Goal: Transaction & Acquisition: Purchase product/service

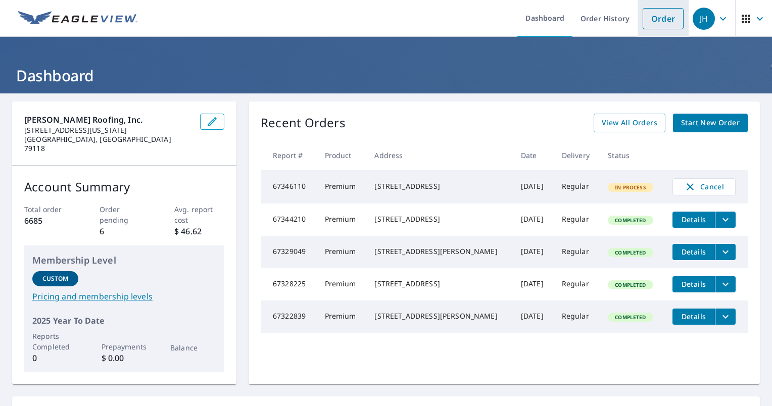
click at [643, 26] on link "Order" at bounding box center [663, 18] width 41 height 21
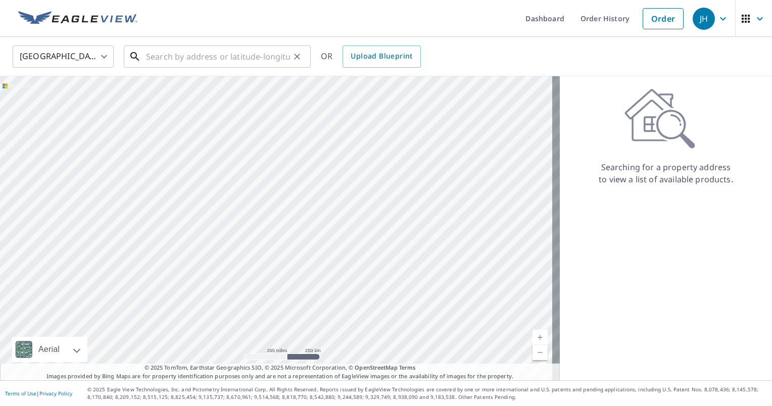
click at [233, 59] on input "text" at bounding box center [218, 56] width 144 height 28
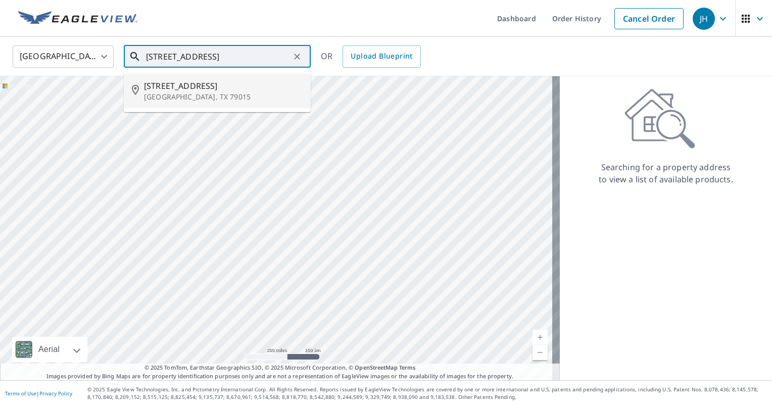
click at [229, 89] on span "[STREET_ADDRESS]" at bounding box center [223, 86] width 159 height 12
type input "[STREET_ADDRESS]"
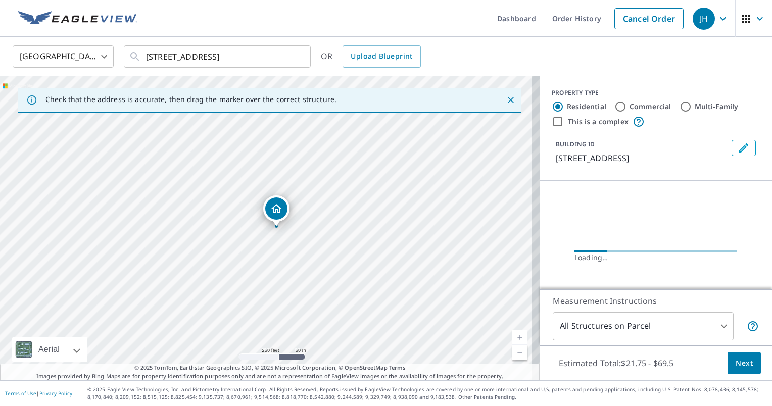
click at [736, 357] on span "Next" at bounding box center [744, 363] width 17 height 13
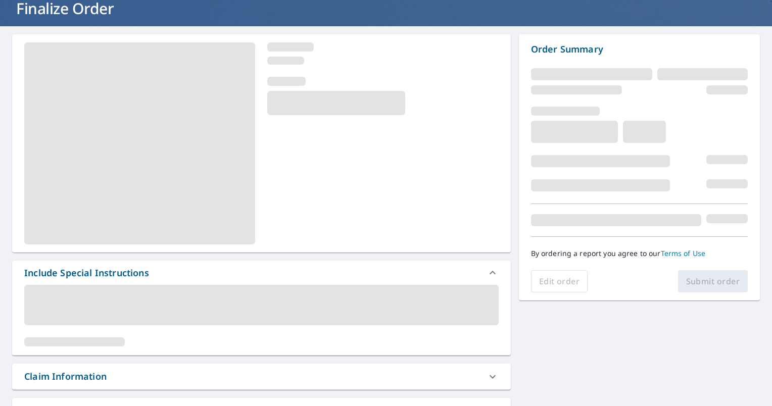
scroll to position [101, 0]
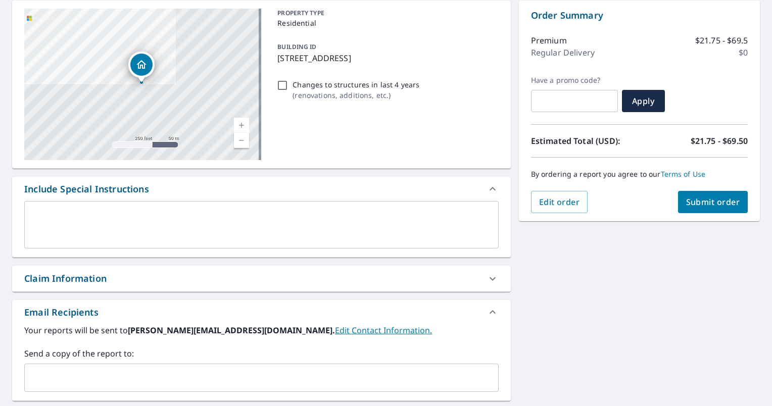
click at [186, 271] on div "Claim Information" at bounding box center [261, 279] width 499 height 26
checkbox input "true"
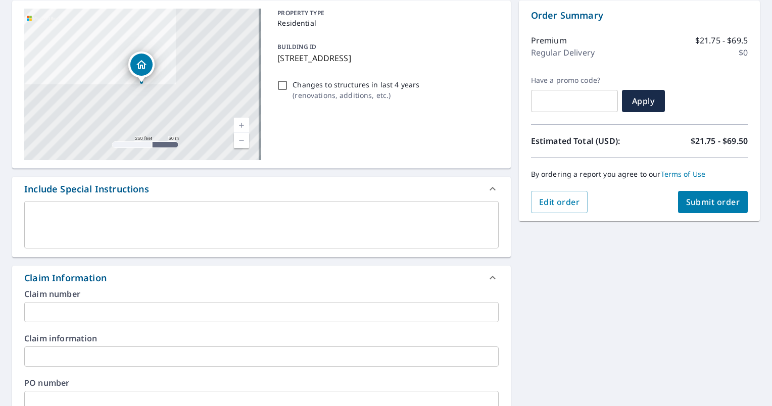
click at [151, 315] on input "text" at bounding box center [261, 312] width 475 height 20
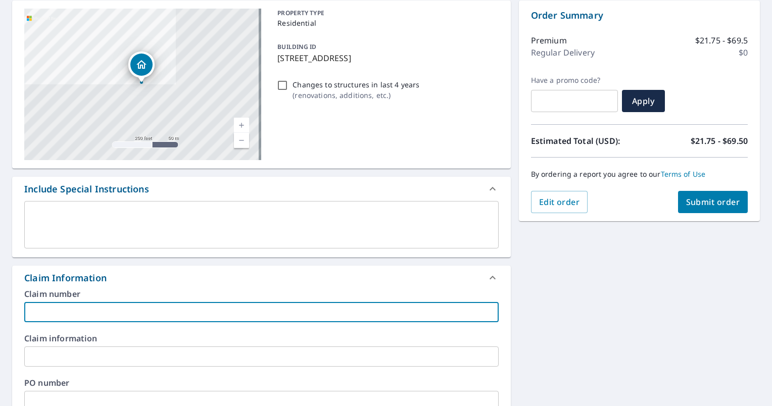
type input "E"
checkbox input "true"
type input "El"
checkbox input "true"
type input "[PERSON_NAME]"
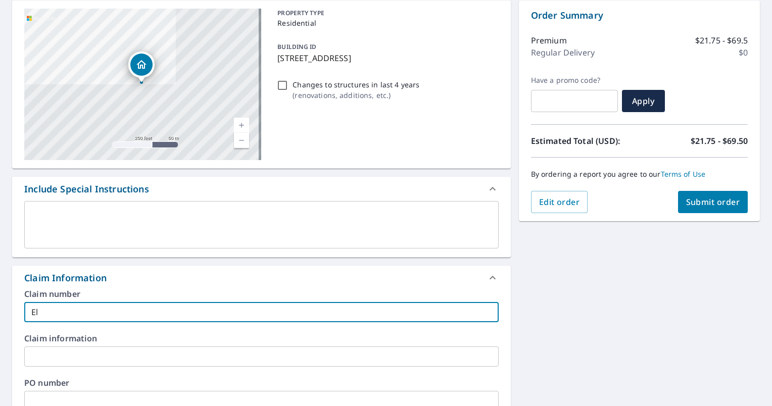
checkbox input "true"
type input "Eliz"
checkbox input "true"
type input "[PERSON_NAME]"
checkbox input "true"
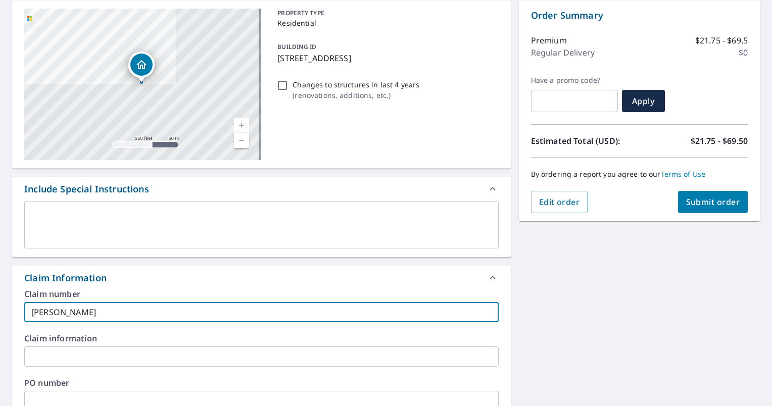
type input "Elizab"
checkbox input "true"
type input "[PERSON_NAME]"
checkbox input "true"
type input "[PERSON_NAME]"
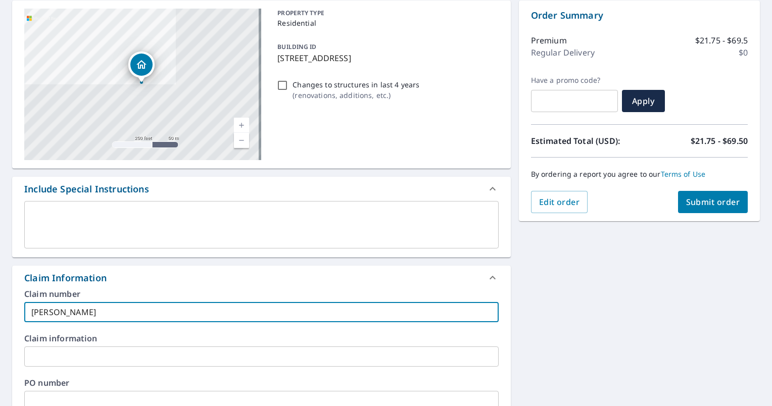
checkbox input "true"
type input "[PERSON_NAME]"
checkbox input "true"
type input "[PERSON_NAME]"
checkbox input "true"
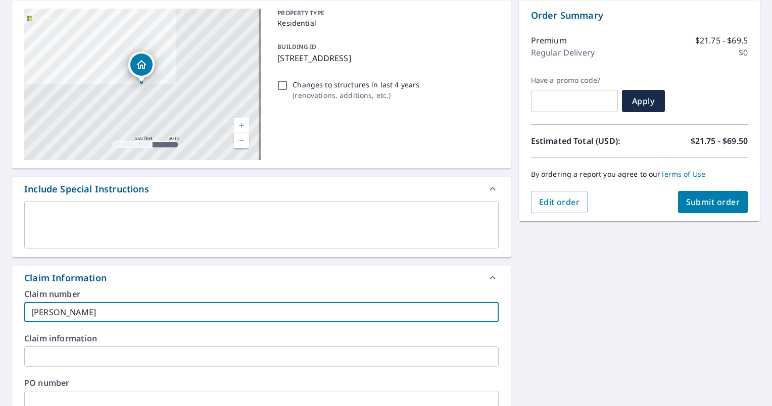
type input "[PERSON_NAME]"
checkbox input "true"
type input "[PERSON_NAME]"
checkbox input "true"
type input "[PERSON_NAME]"
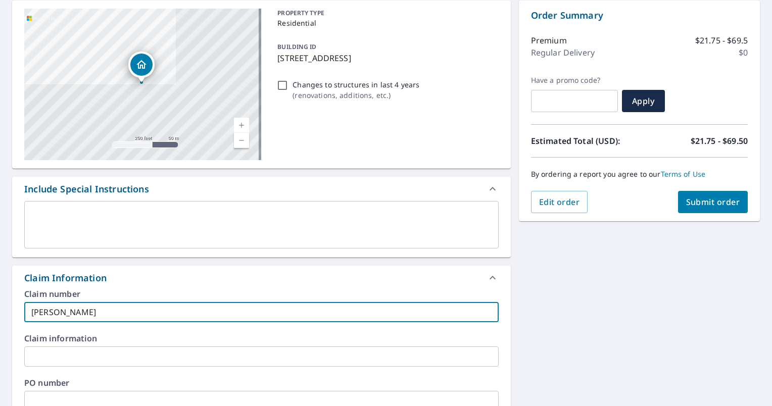
checkbox input "true"
type input "[PERSON_NAME]"
checkbox input "true"
type input "[PERSON_NAME]"
checkbox input "true"
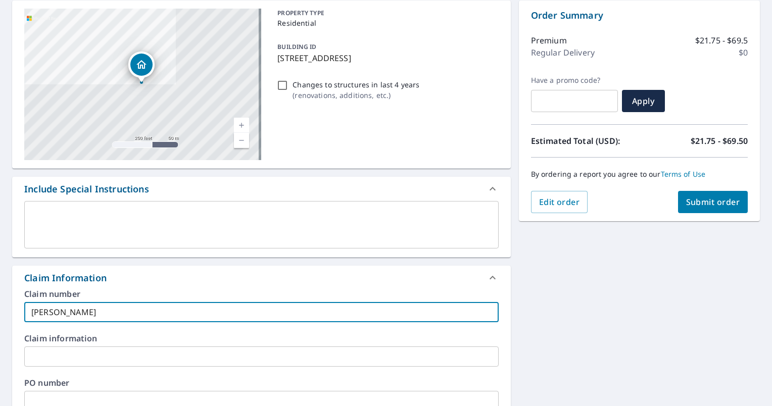
type input "[PERSON_NAME]"
checkbox input "true"
type input "[PERSON_NAME]"
checkbox input "true"
type input "[PERSON_NAME]"
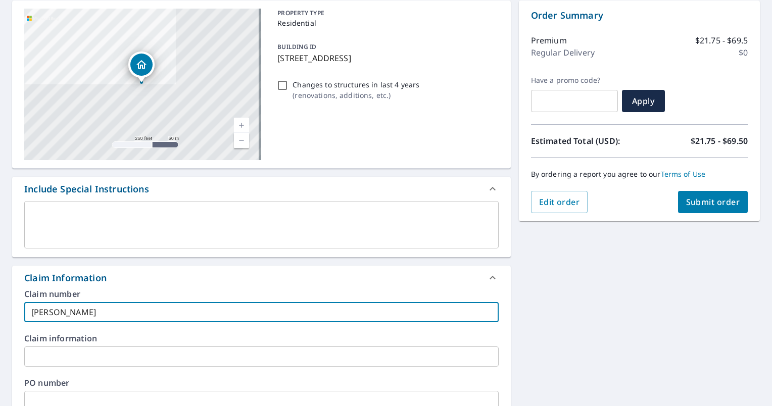
checkbox input "true"
type input "[PERSON_NAME]"
checkbox input "true"
type input "[PERSON_NAME]"
checkbox input "true"
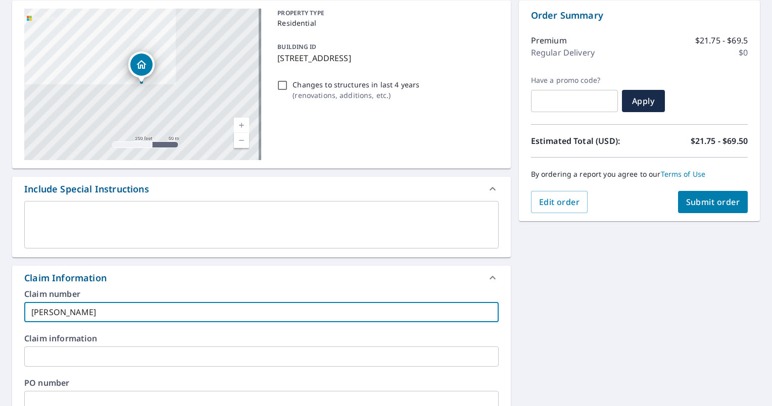
type input "[PERSON_NAME] wkins"
checkbox input "true"
type input "[PERSON_NAME]"
checkbox input "true"
type input "[PERSON_NAME]"
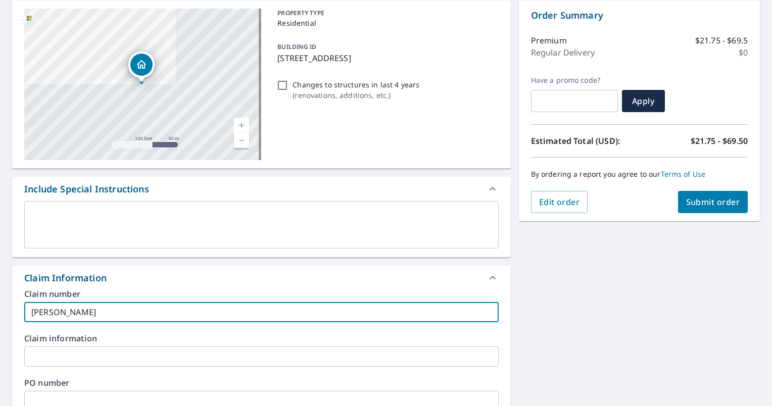
checkbox input "true"
type input "[PERSON_NAME]"
click at [686, 205] on span "Submit order" at bounding box center [713, 202] width 54 height 11
checkbox input "true"
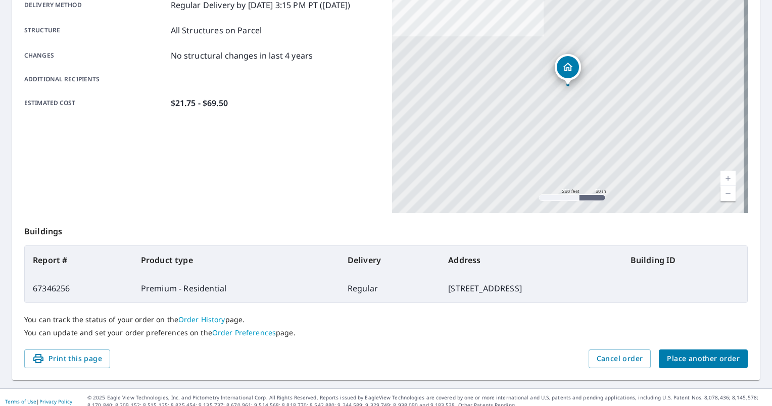
scroll to position [188, 0]
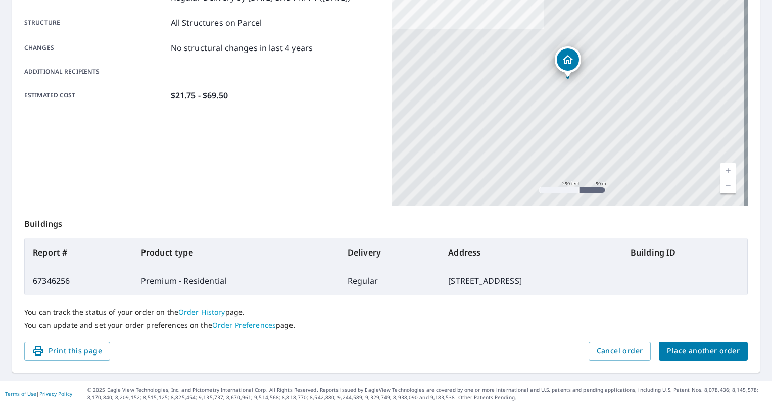
click at [693, 351] on span "Place another order" at bounding box center [703, 351] width 73 height 13
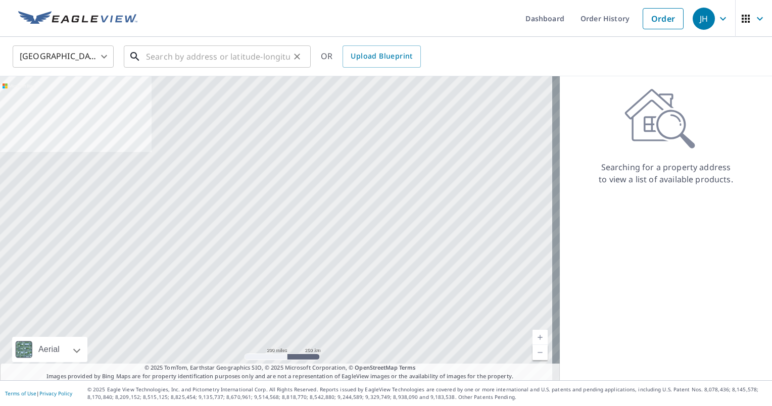
click at [267, 57] on input "text" at bounding box center [218, 56] width 144 height 28
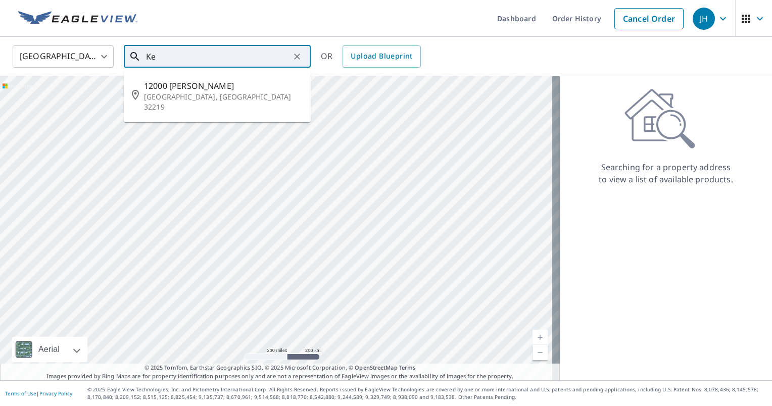
type input "K"
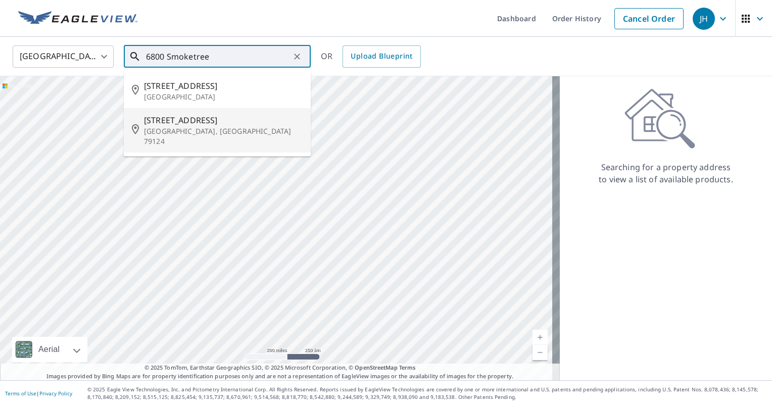
click at [233, 118] on span "[STREET_ADDRESS]" at bounding box center [223, 120] width 159 height 12
type input "[STREET_ADDRESS][PERSON_NAME]"
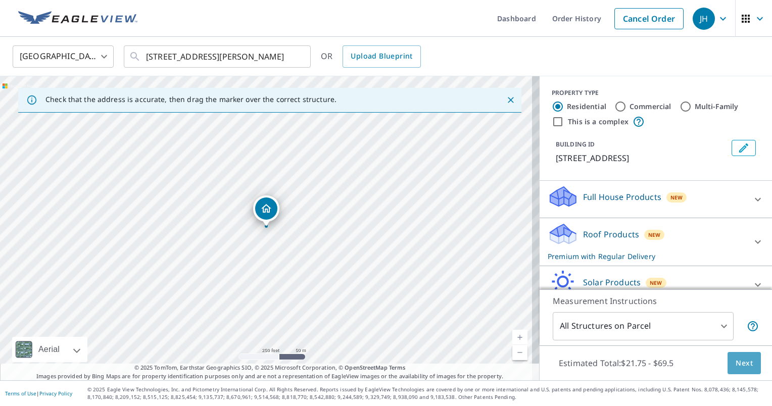
click at [736, 358] on span "Next" at bounding box center [744, 363] width 17 height 13
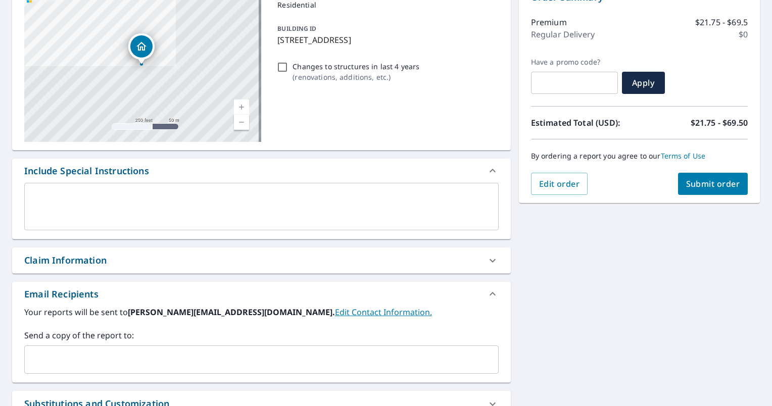
scroll to position [101, 0]
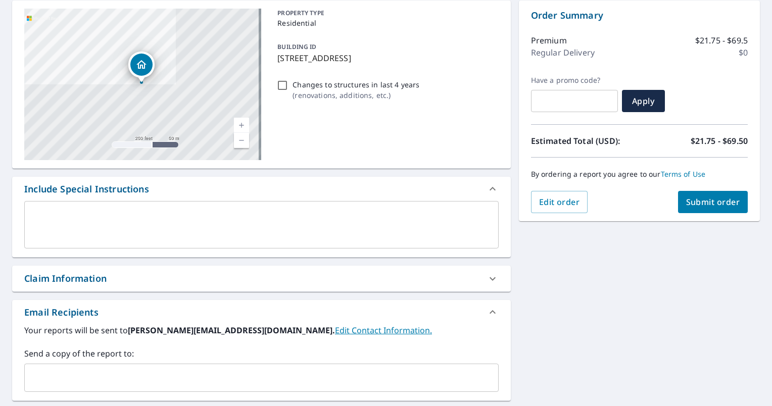
click at [190, 284] on div "Claim Information" at bounding box center [252, 279] width 456 height 14
checkbox input "true"
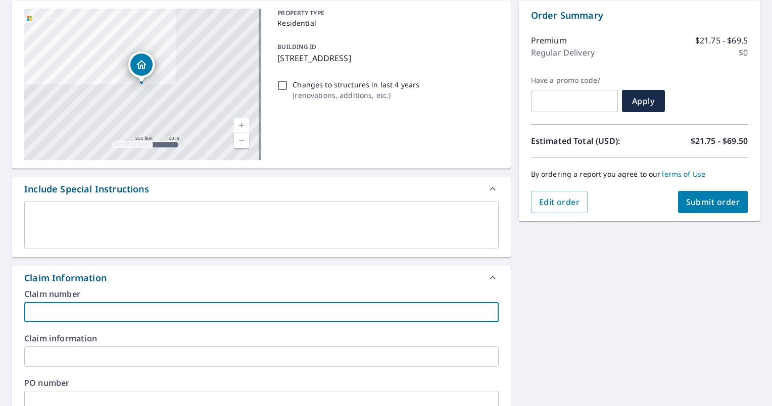
click at [172, 308] on input "text" at bounding box center [261, 312] width 475 height 20
type input "z"
checkbox input "true"
type input "zk"
checkbox input "true"
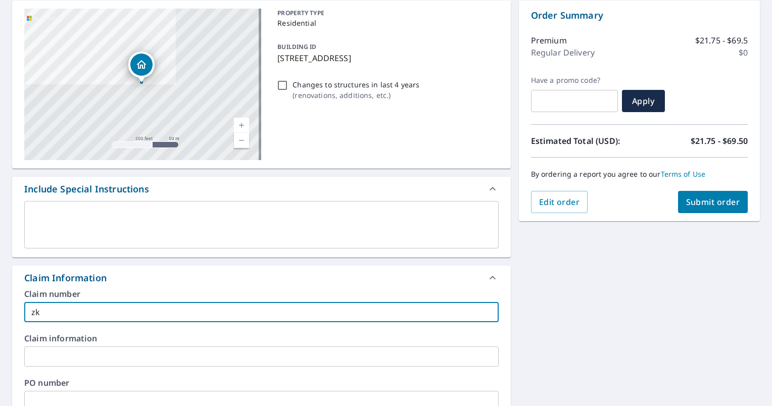
type input "zkr"
checkbox input "true"
type input "zkrb"
checkbox input "true"
type input "zkrbi"
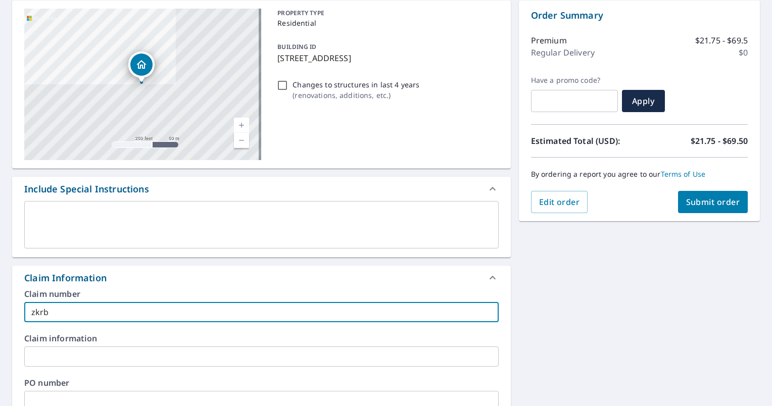
checkbox input "true"
type input "zkrbin"
checkbox input "true"
type input "zkrbin"
checkbox input "true"
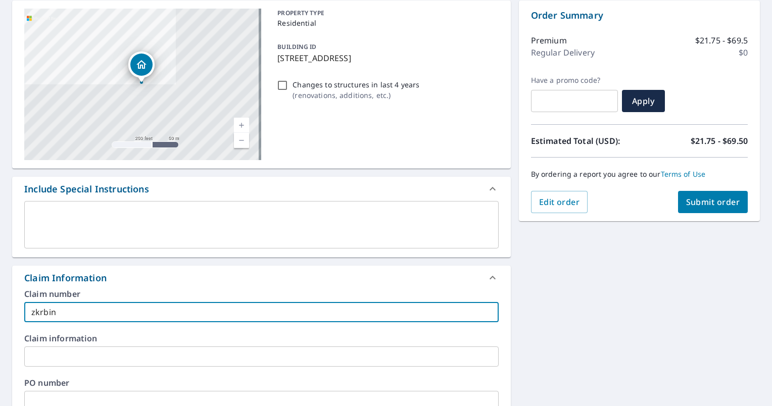
type input "zkrbin"
checkbox input "true"
type input "zkrb"
checkbox input "true"
type input "zk"
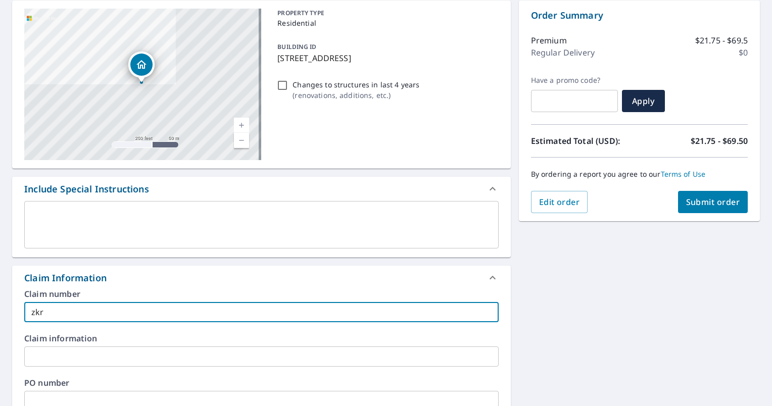
checkbox input "true"
type input "z"
checkbox input "true"
type input "K"
checkbox input "true"
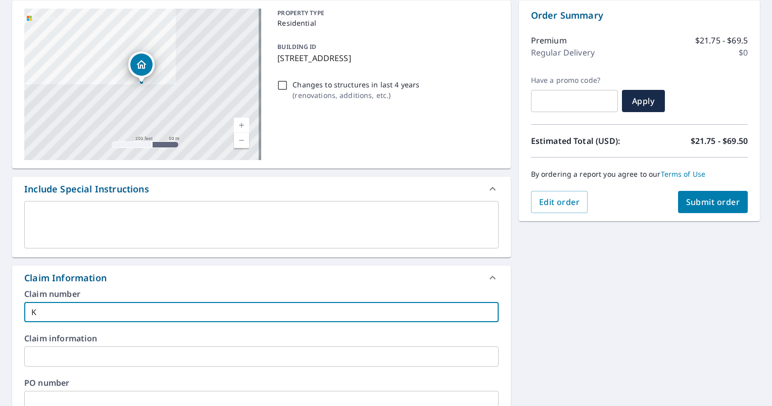
type input "Ke"
checkbox input "true"
type input "Kev"
checkbox input "true"
type input "Kevi"
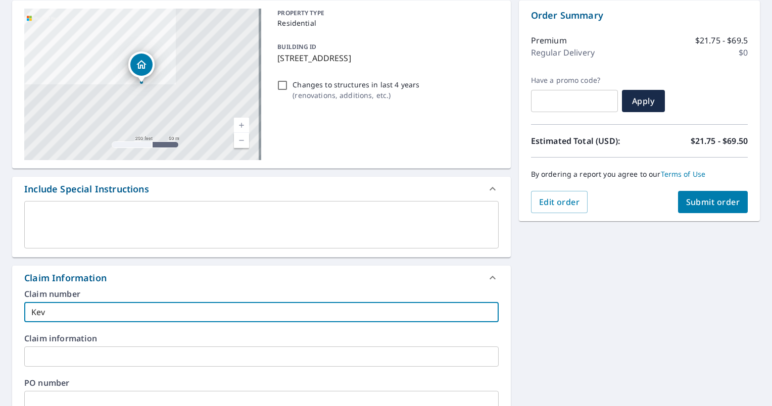
checkbox input "true"
type input "[PERSON_NAME]"
checkbox input "true"
type input "[PERSON_NAME]"
checkbox input "true"
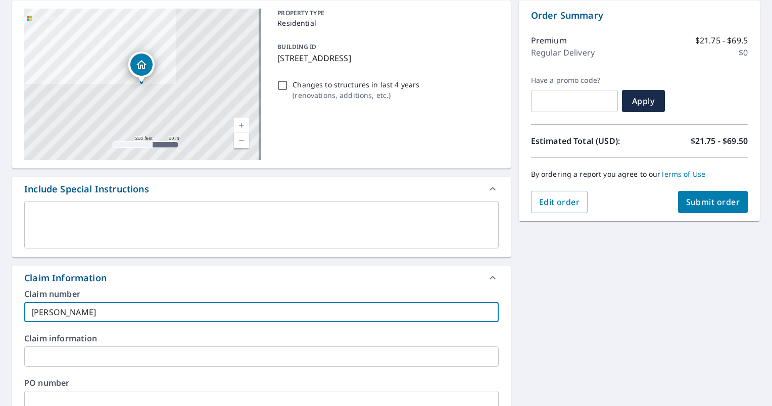
type input "[PERSON_NAME]"
checkbox input "true"
type input "[PERSON_NAME]"
checkbox input "true"
type input "[PERSON_NAME]"
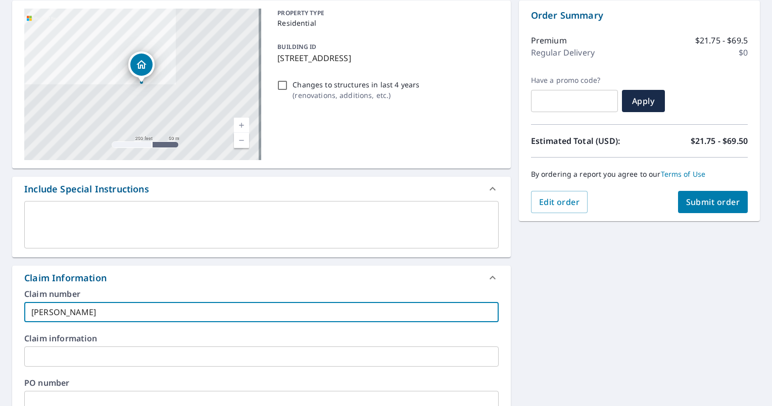
checkbox input "true"
type input "[PERSON_NAME]"
checkbox input "true"
type input "[PERSON_NAME]"
checkbox input "true"
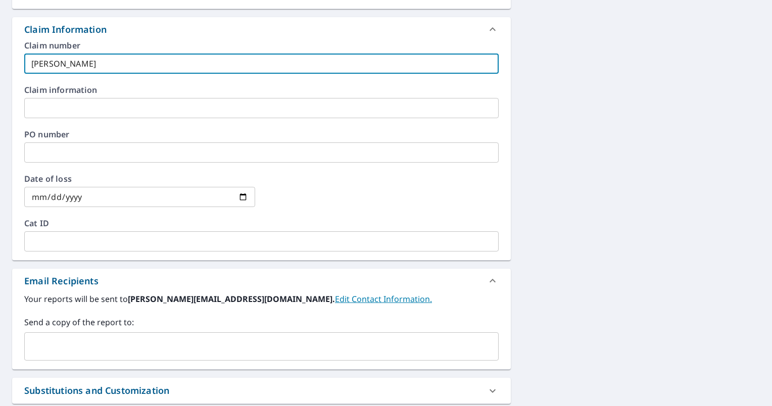
scroll to position [354, 0]
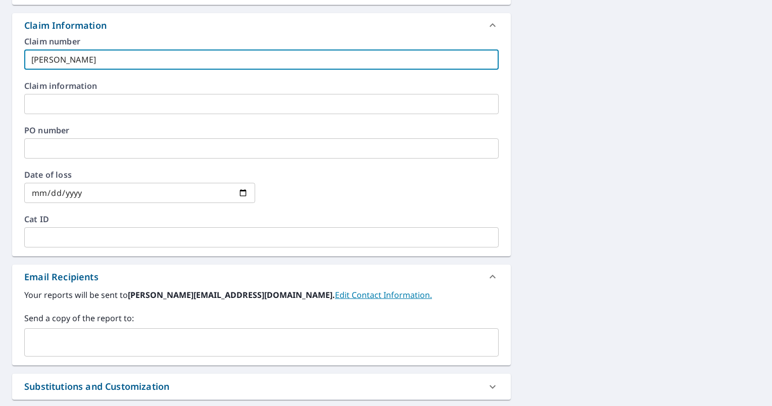
type input "[PERSON_NAME]"
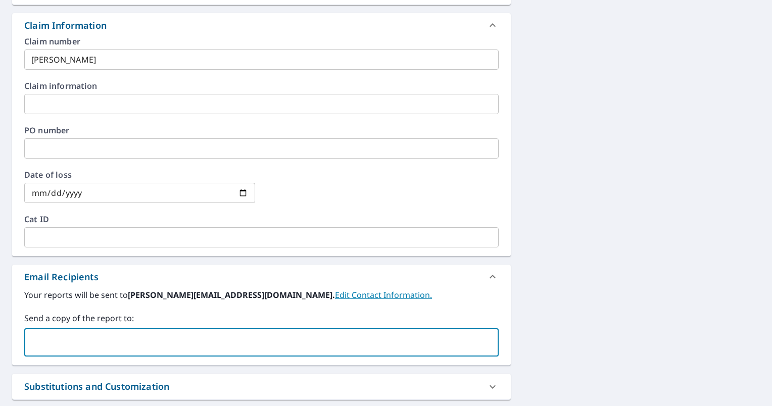
click at [181, 346] on input "text" at bounding box center [254, 342] width 450 height 19
type input "[PERSON_NAME]"
checkbox input "true"
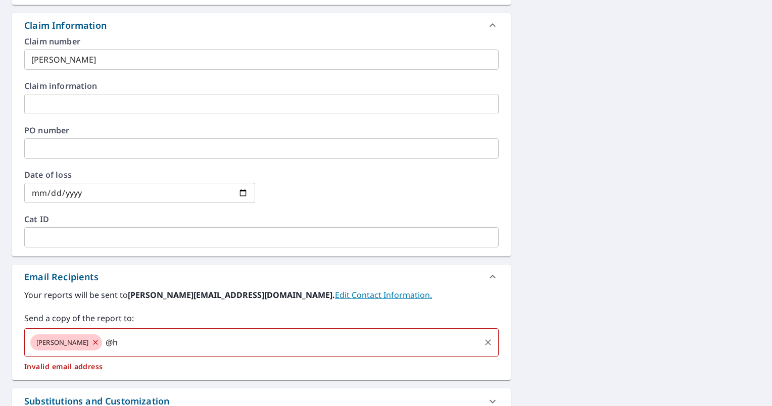
type input "@"
checkbox input "true"
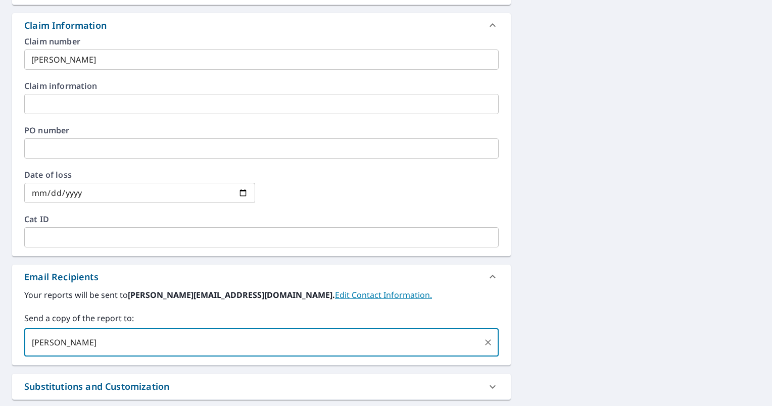
type input "[PERSON_NAME]"
checkbox input "true"
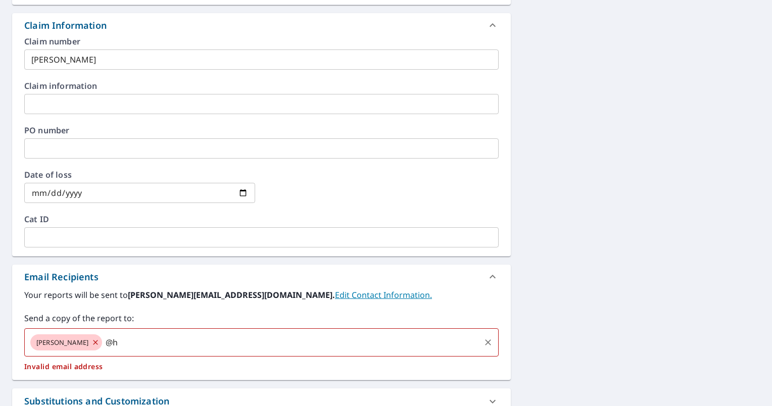
type input "@"
checkbox input "true"
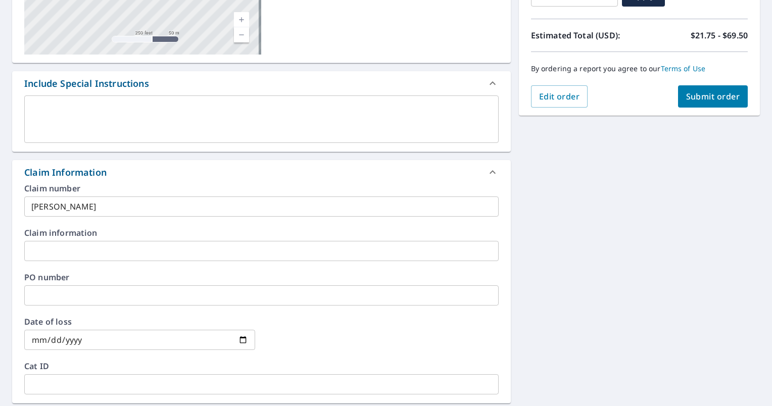
scroll to position [101, 0]
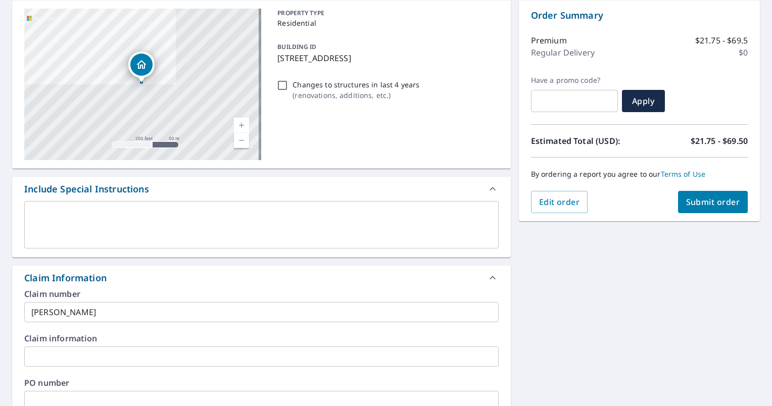
type input "[PERSON_NAME][EMAIL_ADDRESS][PERSON_NAME][DOMAIN_NAME]"
click at [720, 200] on span "Submit order" at bounding box center [713, 202] width 54 height 11
checkbox input "true"
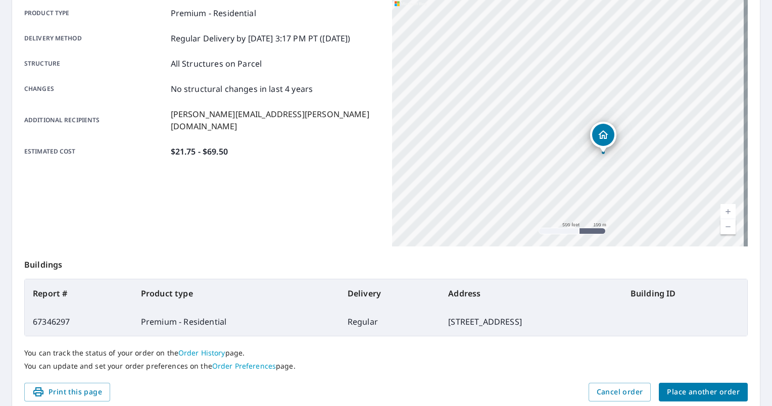
scroll to position [188, 0]
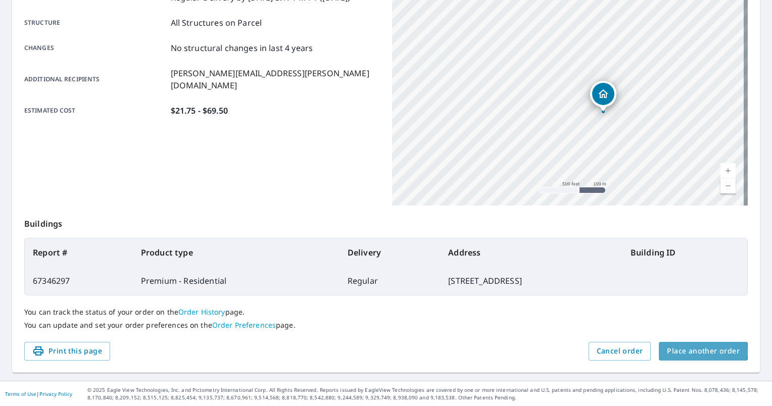
click at [693, 351] on span "Place another order" at bounding box center [703, 351] width 73 height 13
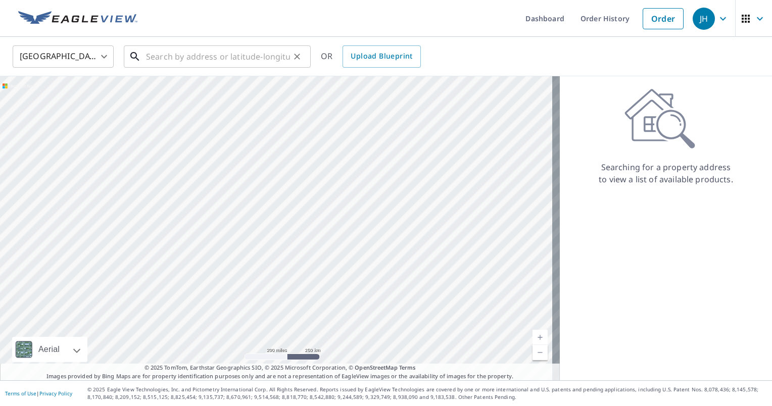
click at [220, 55] on input "text" at bounding box center [218, 56] width 144 height 28
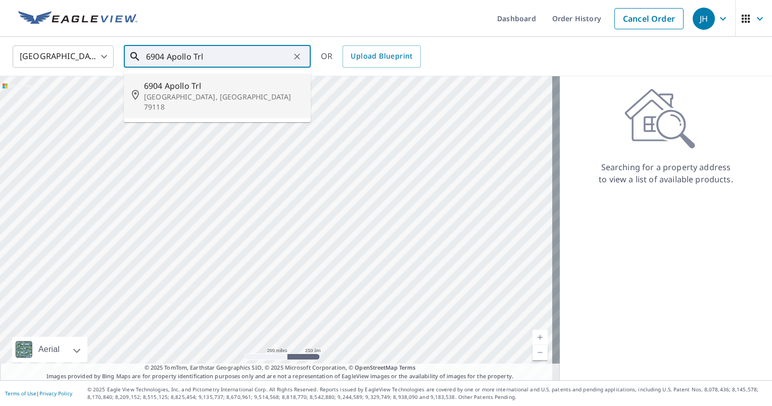
click at [164, 93] on p "[GEOGRAPHIC_DATA], [GEOGRAPHIC_DATA] 79118" at bounding box center [223, 102] width 159 height 20
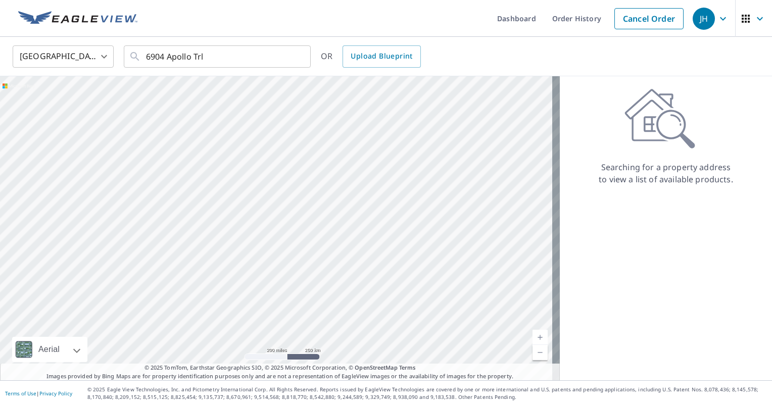
type input "[STREET_ADDRESS]"
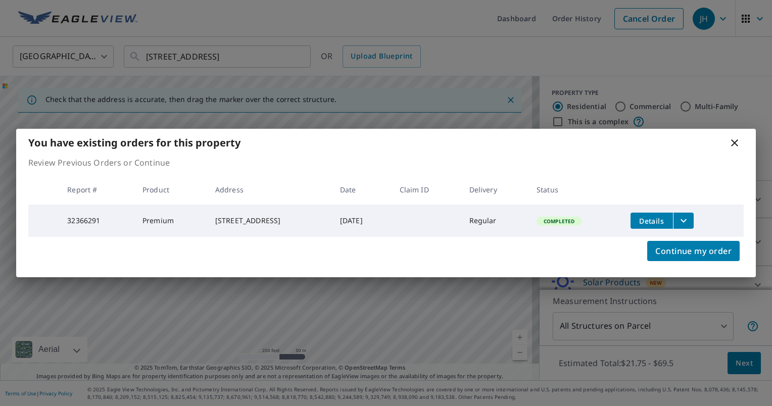
click at [688, 218] on icon "filesDropdownBtn-32366291" at bounding box center [684, 221] width 12 height 12
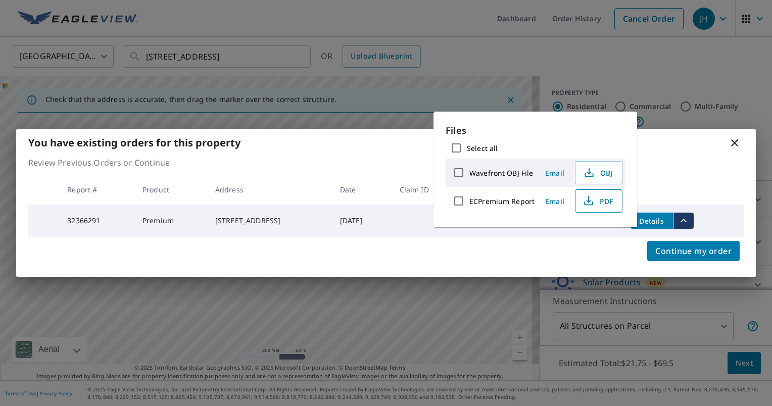
click at [601, 200] on span "PDF" at bounding box center [598, 201] width 32 height 12
click at [732, 139] on icon at bounding box center [734, 142] width 7 height 7
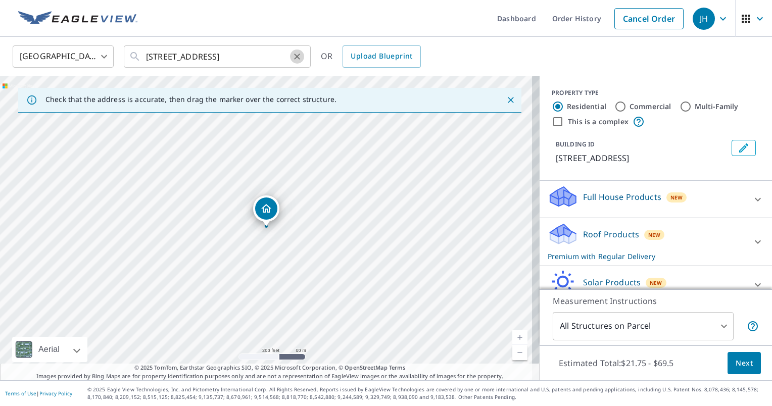
click at [293, 59] on icon "Clear" at bounding box center [297, 57] width 10 height 10
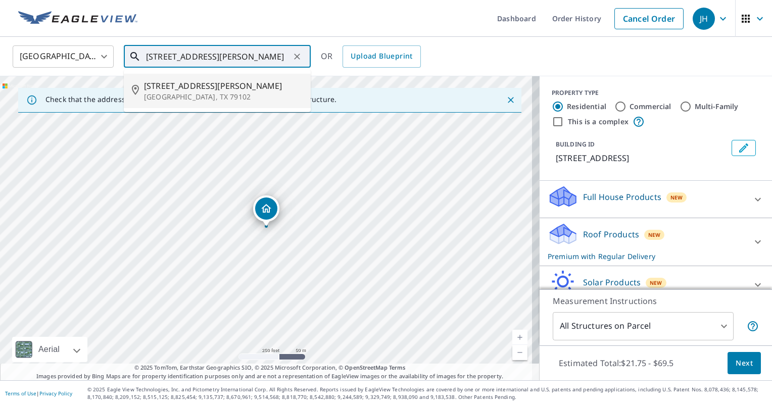
click at [202, 90] on span "[STREET_ADDRESS][PERSON_NAME]" at bounding box center [223, 86] width 159 height 12
type input "[STREET_ADDRESS][PERSON_NAME]"
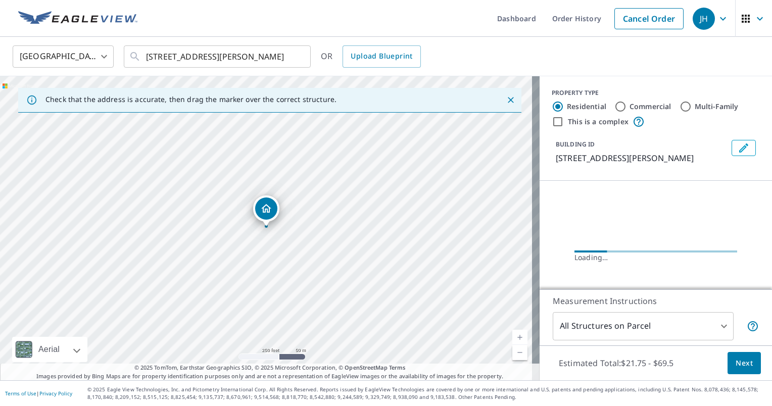
click at [736, 362] on span "Next" at bounding box center [744, 363] width 17 height 13
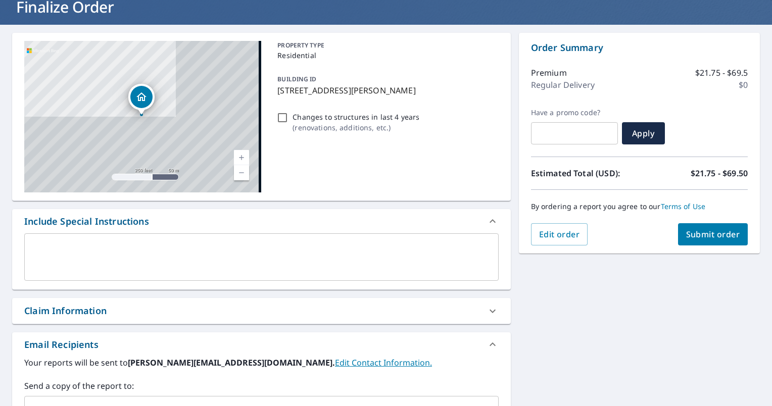
scroll to position [101, 0]
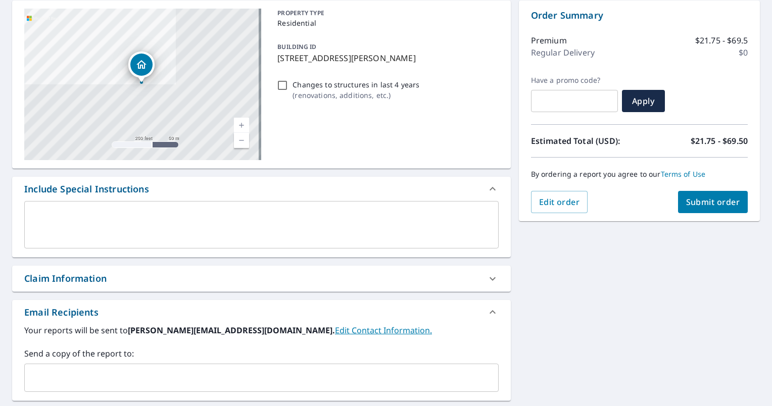
click at [194, 281] on div "Claim Information" at bounding box center [252, 279] width 456 height 14
checkbox input "true"
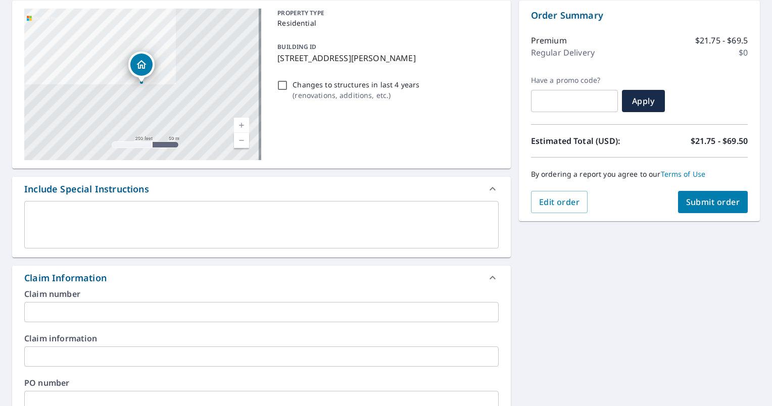
click at [86, 313] on input "text" at bounding box center [261, 312] width 475 height 20
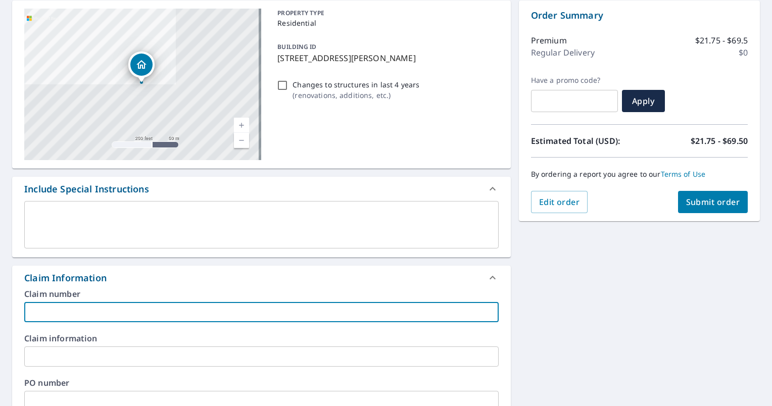
type input "E"
checkbox input "true"
type input "Er"
checkbox input "true"
type input "[PERSON_NAME]"
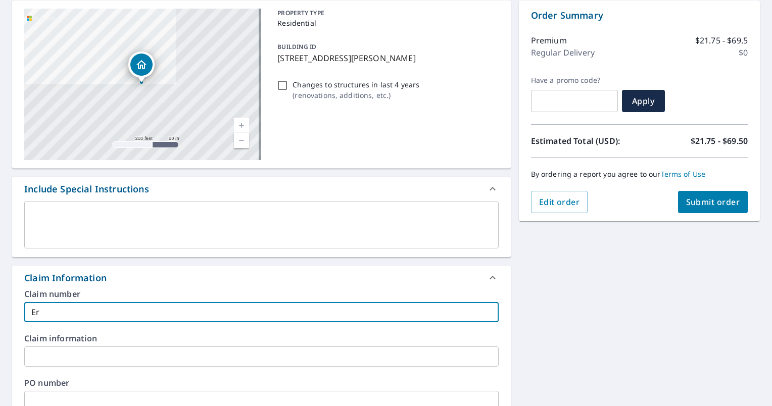
checkbox input "true"
type input "[PERSON_NAME]"
checkbox input "true"
type input "[PERSON_NAME]"
checkbox input "true"
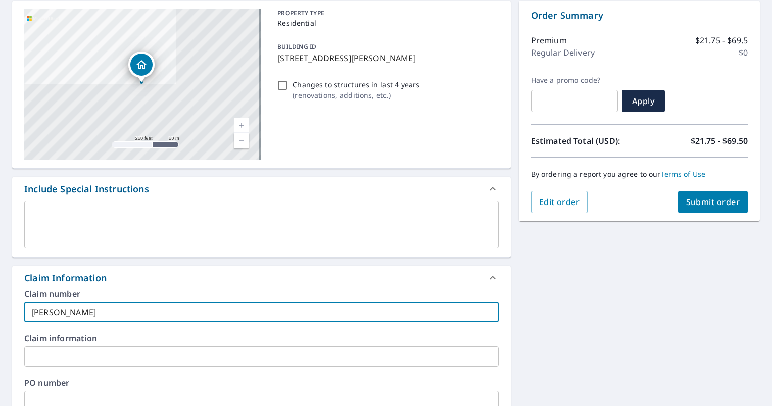
type input "[PERSON_NAME]"
checkbox input "true"
type input "[PERSON_NAME]"
checkbox input "true"
type input "[PERSON_NAME]"
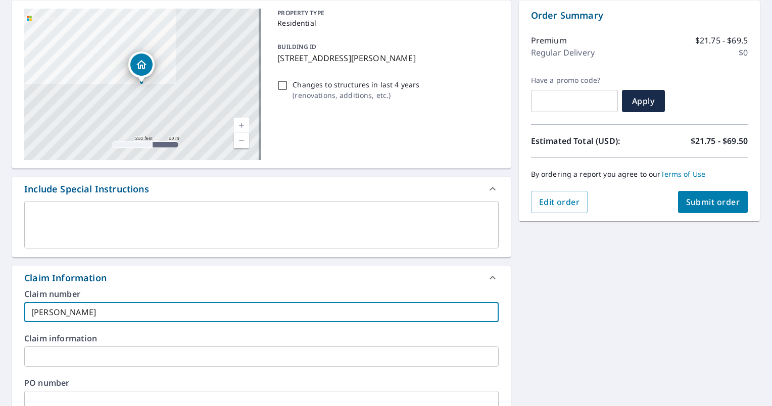
checkbox input "true"
type input "[PERSON_NAME]"
checkbox input "true"
type input "[PERSON_NAME]"
checkbox input "true"
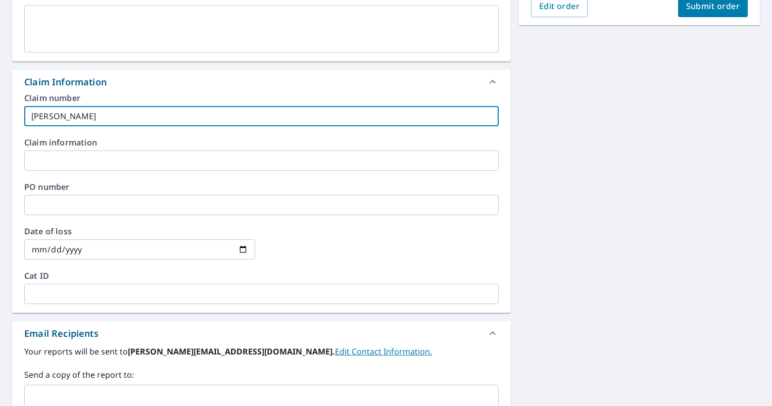
scroll to position [303, 0]
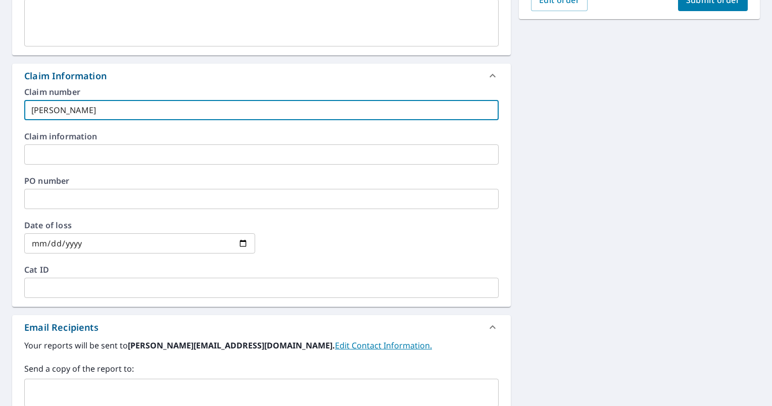
type input "[PERSON_NAME]"
click at [139, 392] on input "text" at bounding box center [254, 393] width 450 height 19
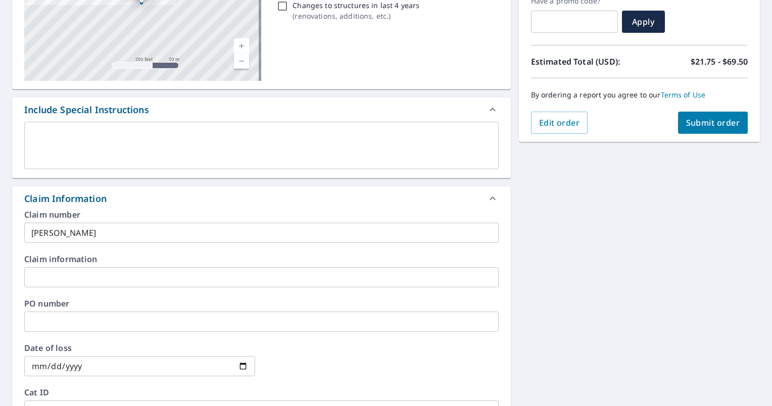
scroll to position [152, 0]
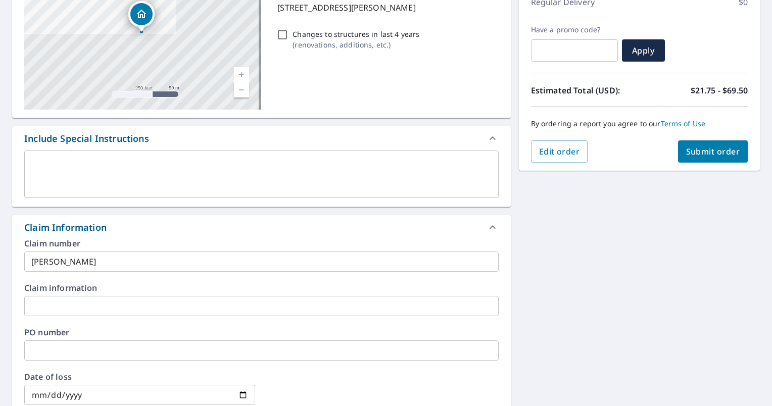
type input "[PERSON_NAME][EMAIL_ADDRESS][PERSON_NAME][DOMAIN_NAME]"
click at [695, 144] on button "Submit order" at bounding box center [713, 151] width 70 height 22
checkbox input "true"
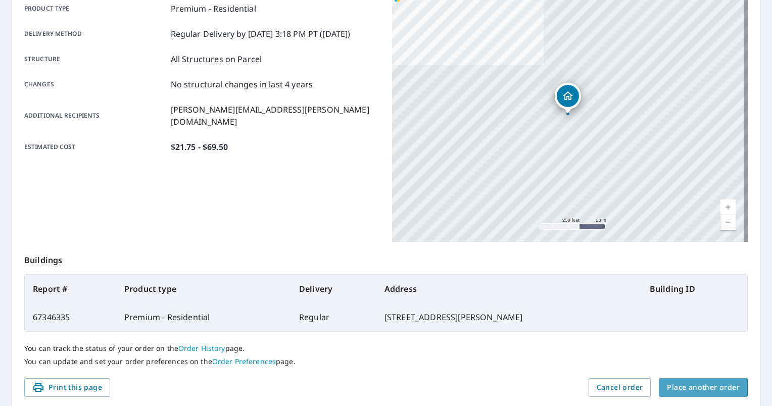
click at [674, 388] on span "Place another order" at bounding box center [703, 388] width 73 height 13
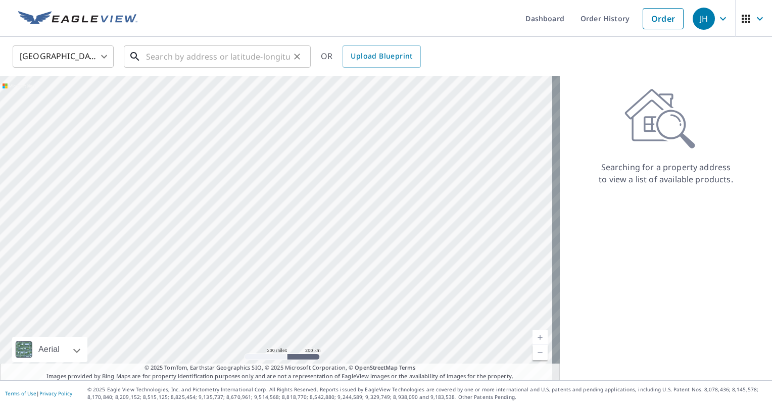
click at [187, 53] on input "text" at bounding box center [218, 56] width 144 height 28
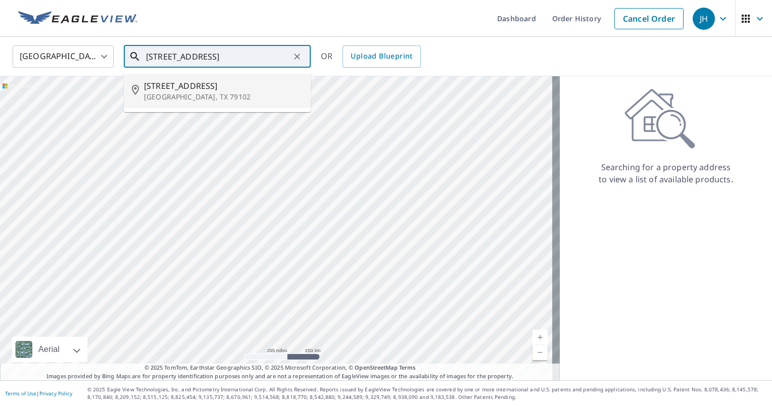
click at [165, 83] on span "[STREET_ADDRESS]" at bounding box center [223, 86] width 159 height 12
type input "[STREET_ADDRESS]"
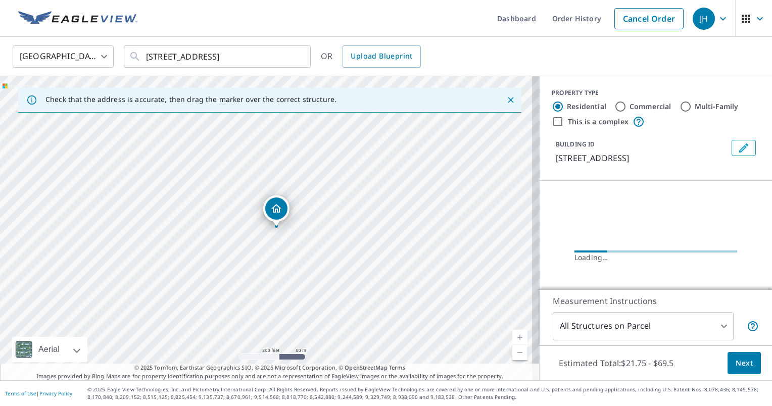
click at [736, 363] on span "Next" at bounding box center [744, 363] width 17 height 13
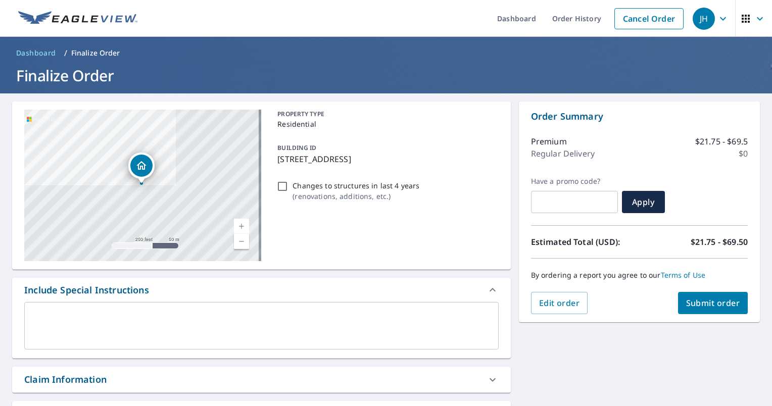
scroll to position [51, 0]
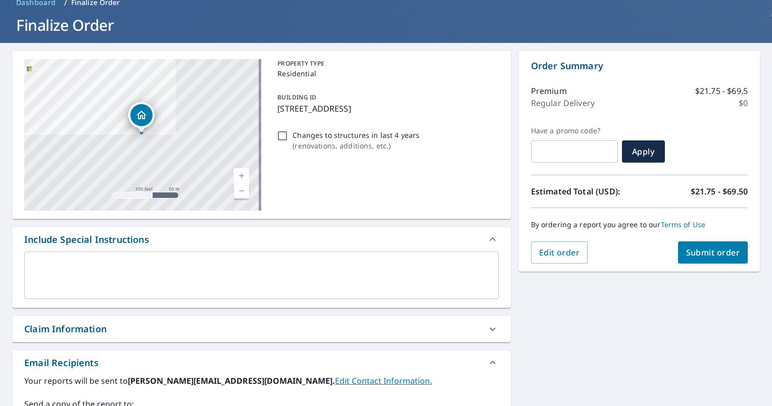
click at [222, 329] on div "Claim Information" at bounding box center [252, 329] width 456 height 14
checkbox input "true"
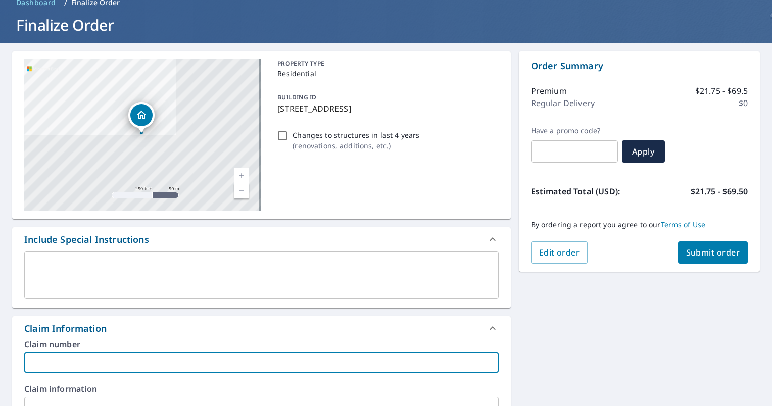
click at [125, 360] on input "text" at bounding box center [261, 363] width 475 height 20
type input "E"
checkbox input "true"
type input "Er"
checkbox input "true"
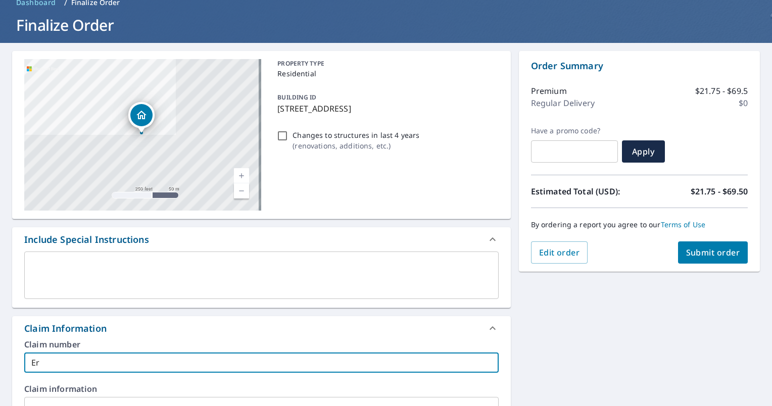
type input "[PERSON_NAME]"
checkbox input "true"
type input "[PERSON_NAME]"
checkbox input "true"
type input "[PERSON_NAME]"
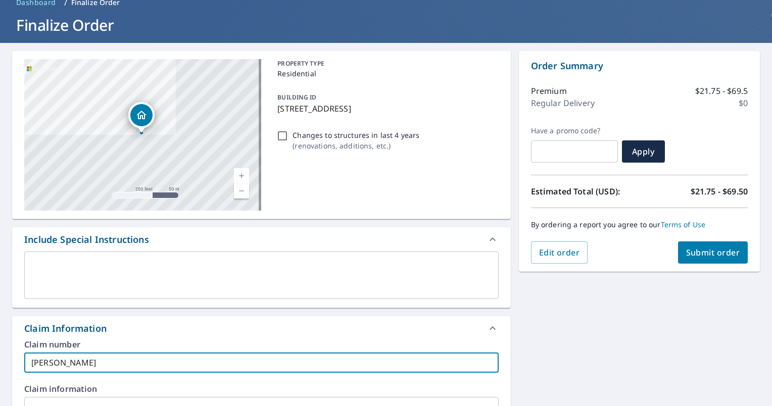
checkbox input "true"
type input "[PERSON_NAME]"
checkbox input "true"
type input "[PERSON_NAME]"
checkbox input "true"
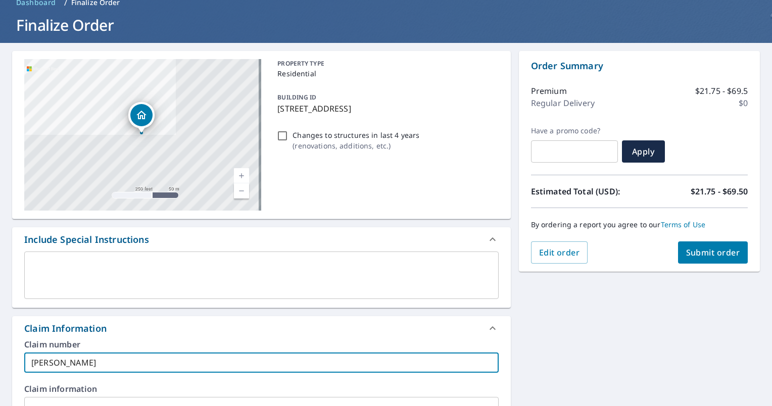
type input "[PERSON_NAME]"
checkbox input "true"
type input "[PERSON_NAME]"
checkbox input "true"
type input "[PERSON_NAME]"
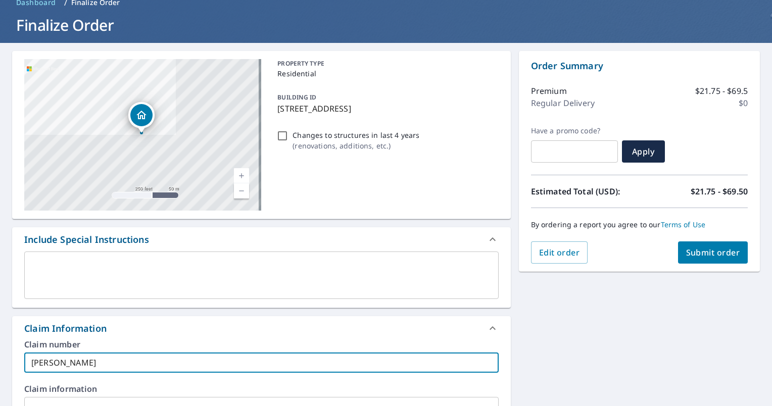
checkbox input "true"
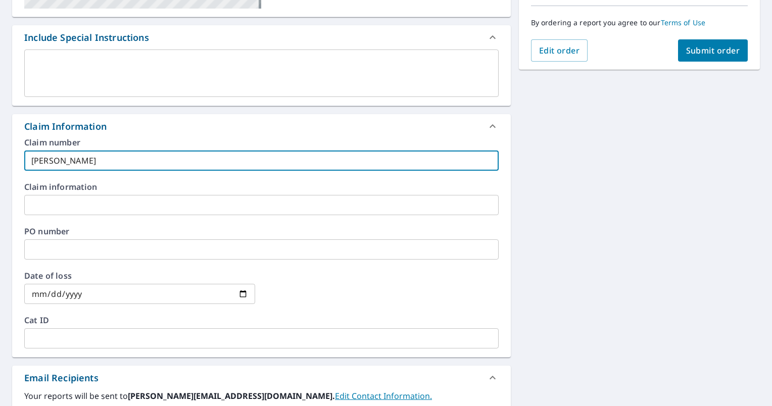
scroll to position [303, 0]
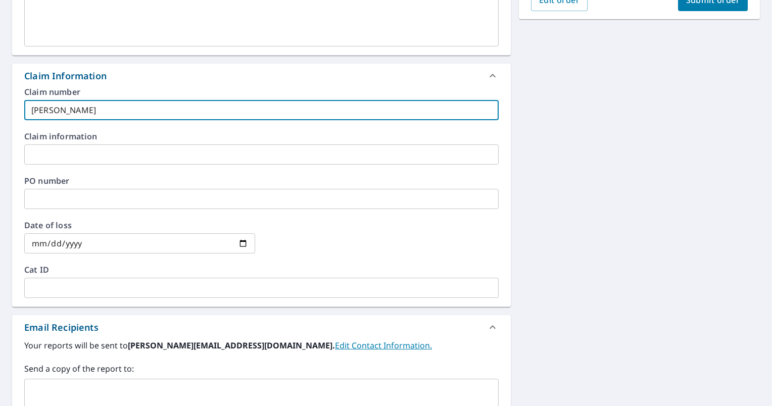
type input "[PERSON_NAME]"
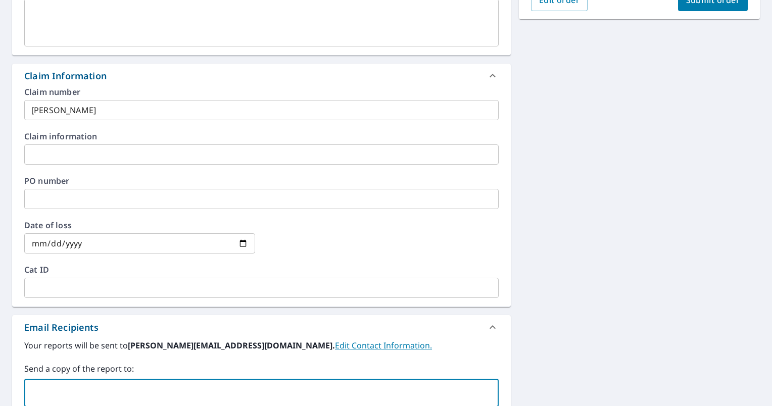
click at [121, 390] on input "text" at bounding box center [254, 393] width 450 height 19
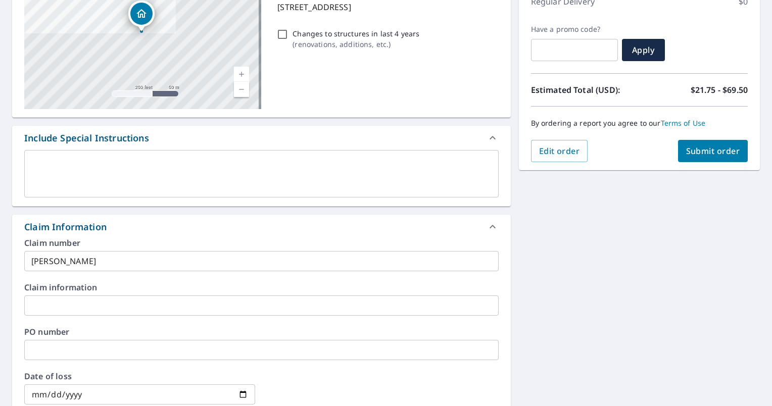
scroll to position [152, 0]
type input "[PERSON_NAME][EMAIL_ADDRESS][PERSON_NAME][DOMAIN_NAME]"
click at [700, 148] on span "Submit order" at bounding box center [713, 151] width 54 height 11
checkbox input "true"
